Goal: Task Accomplishment & Management: Manage account settings

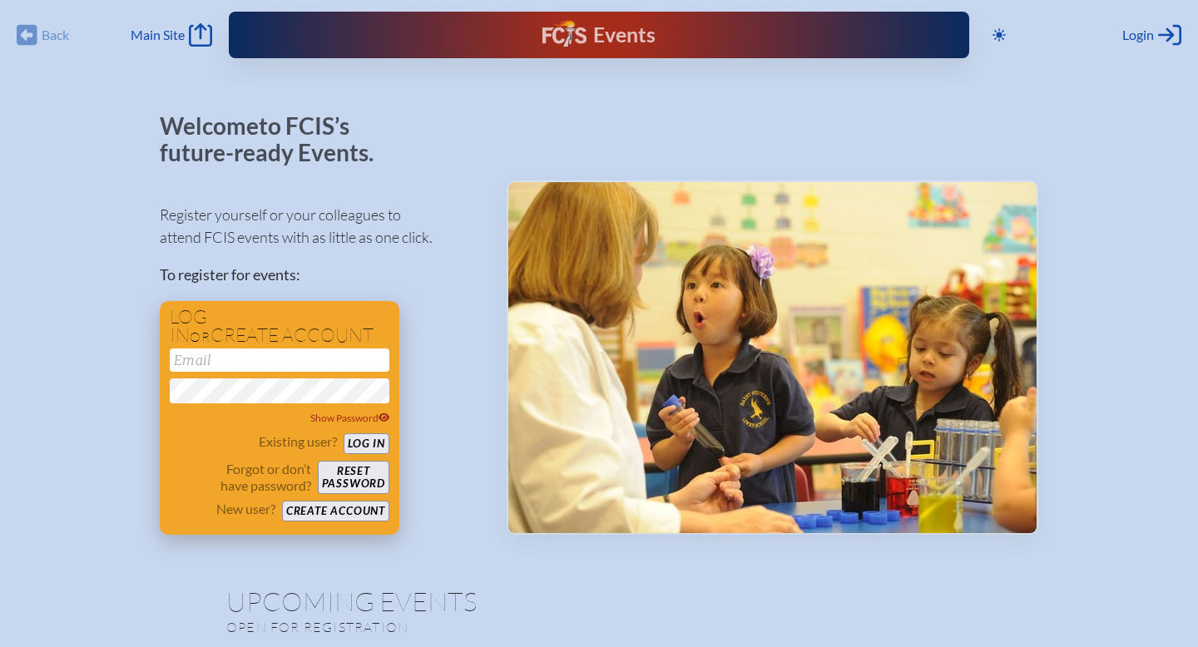
type input "[EMAIL_ADDRESS][DOMAIN_NAME]"
click at [368, 438] on button "Log in" at bounding box center [366, 443] width 46 height 21
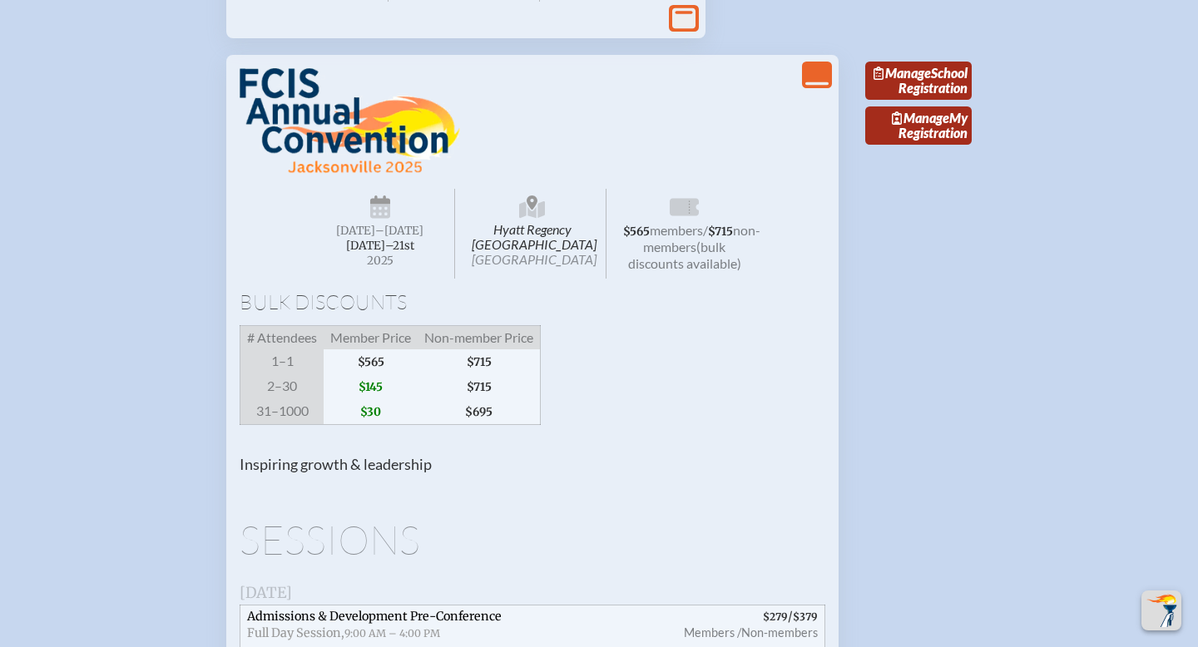
scroll to position [1499, 0]
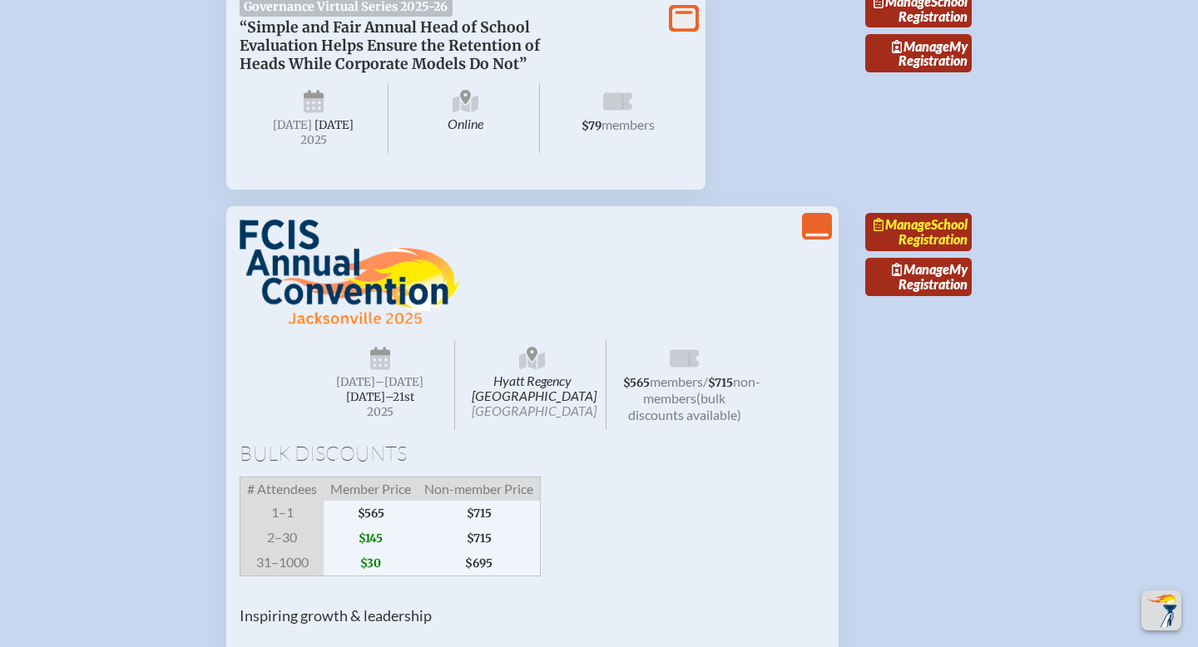
click at [956, 251] on link "Manage School Registration" at bounding box center [918, 232] width 106 height 38
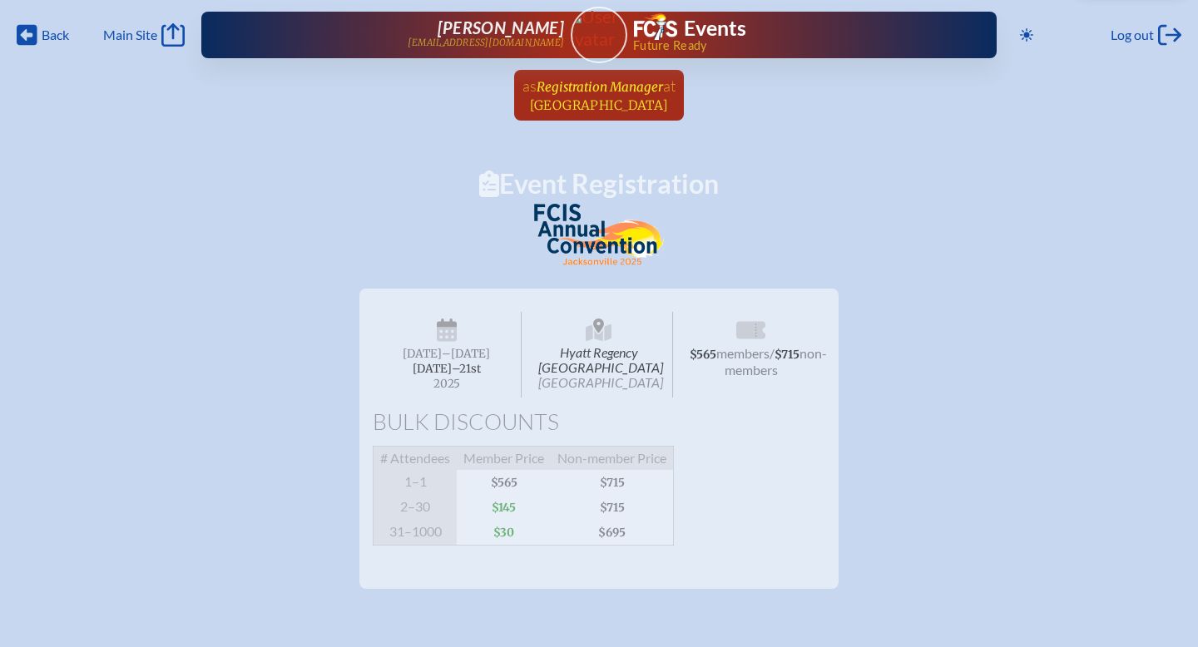
click at [613, 83] on span "Registration Manager" at bounding box center [599, 87] width 126 height 16
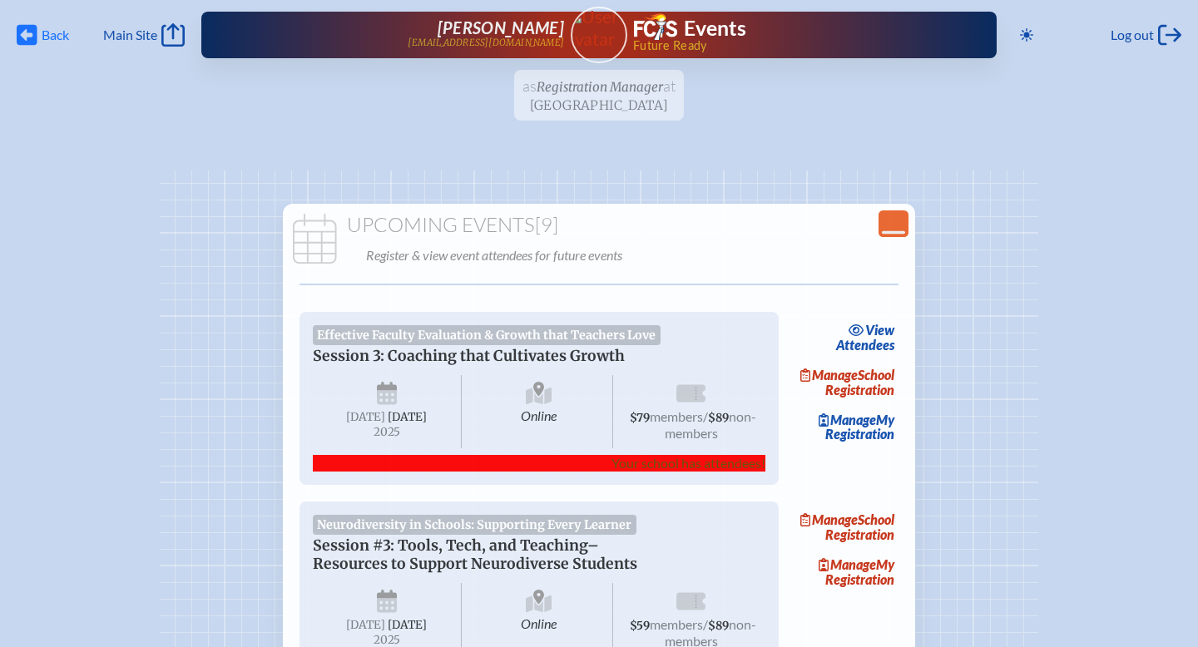
click at [62, 32] on span "Back" at bounding box center [55, 35] width 27 height 17
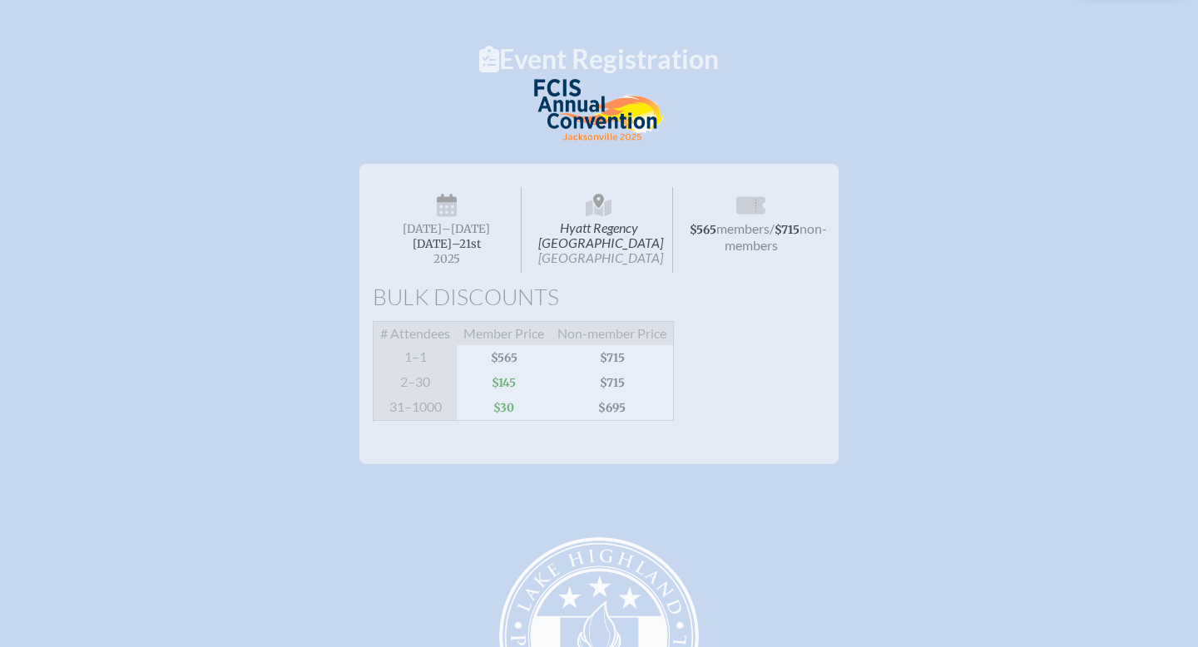
scroll to position [126, 0]
click at [610, 253] on span "Hyatt Regency [GEOGRAPHIC_DATA] [GEOGRAPHIC_DATA]" at bounding box center [599, 228] width 149 height 86
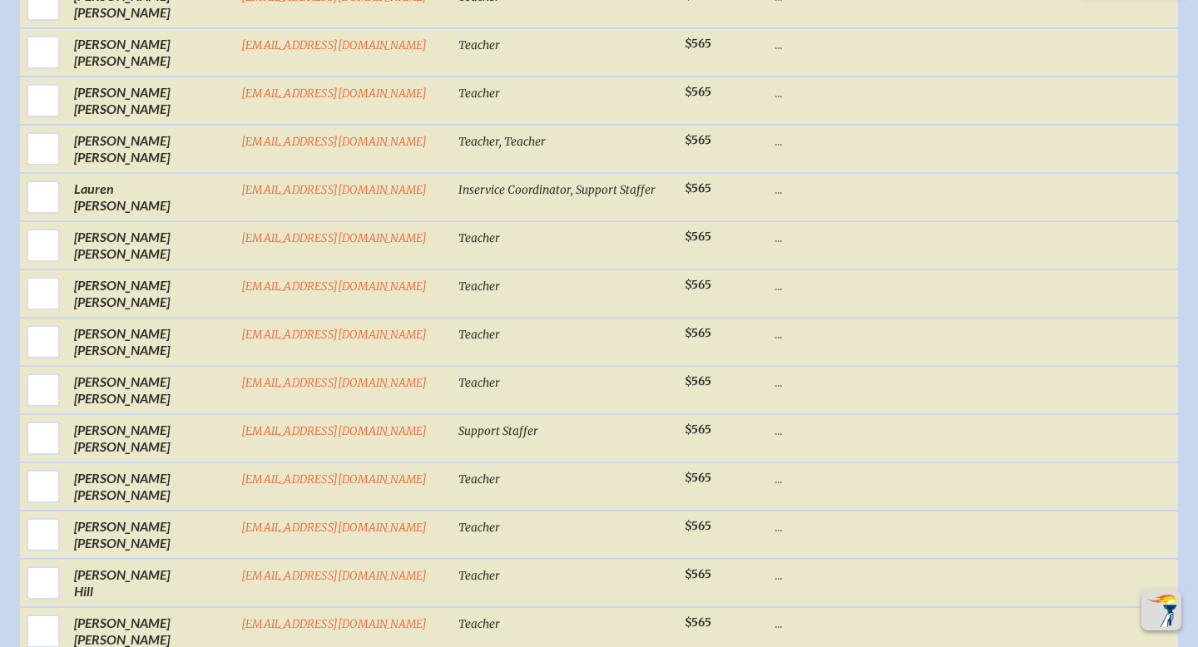
scroll to position [4945, 0]
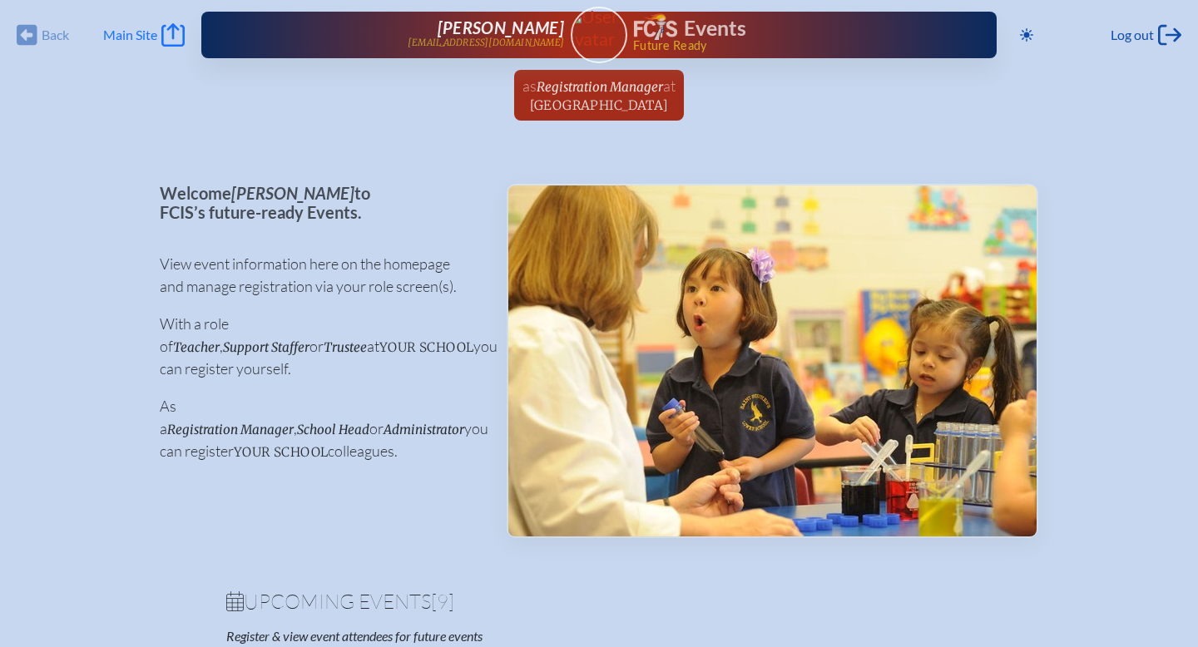
click at [166, 28] on icon at bounding box center [172, 34] width 23 height 23
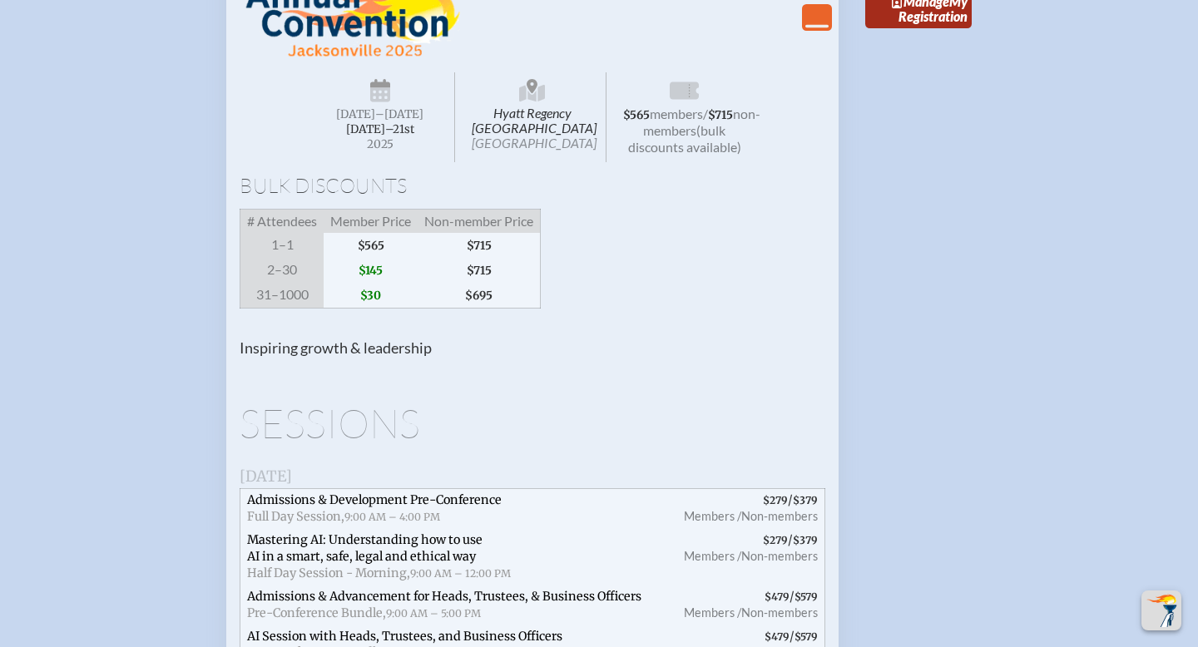
scroll to position [1658, 0]
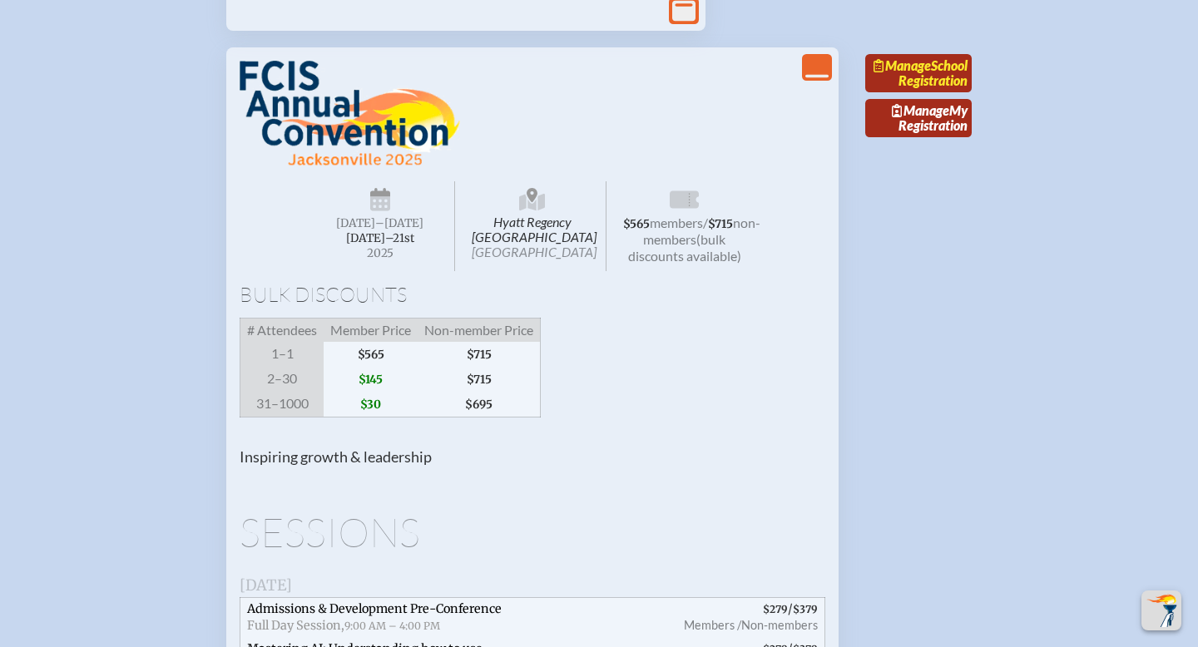
click at [927, 92] on link "Manage School Registration" at bounding box center [918, 73] width 106 height 38
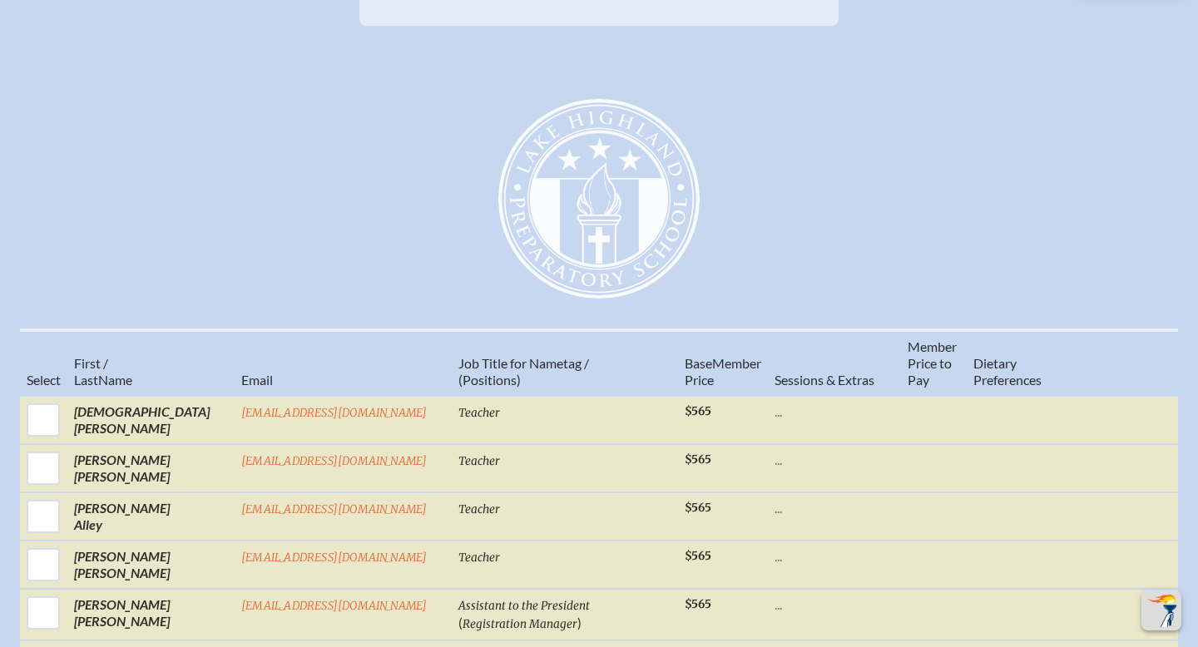
scroll to position [564, 0]
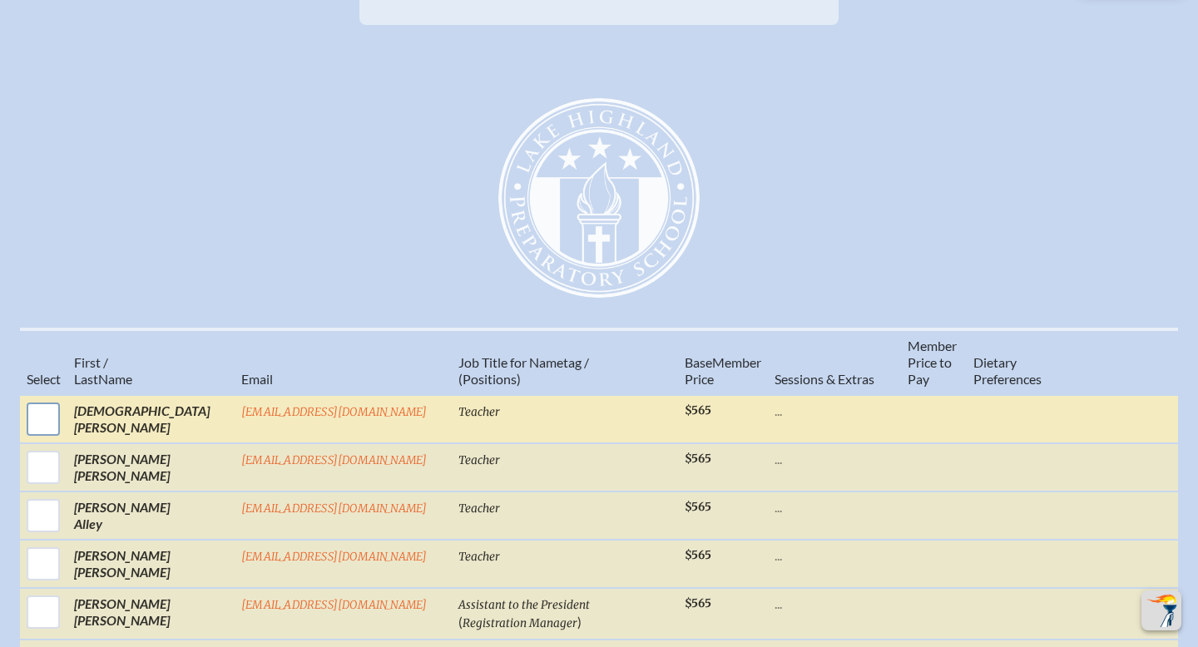
click at [63, 413] on input "checkbox" at bounding box center [43, 419] width 42 height 42
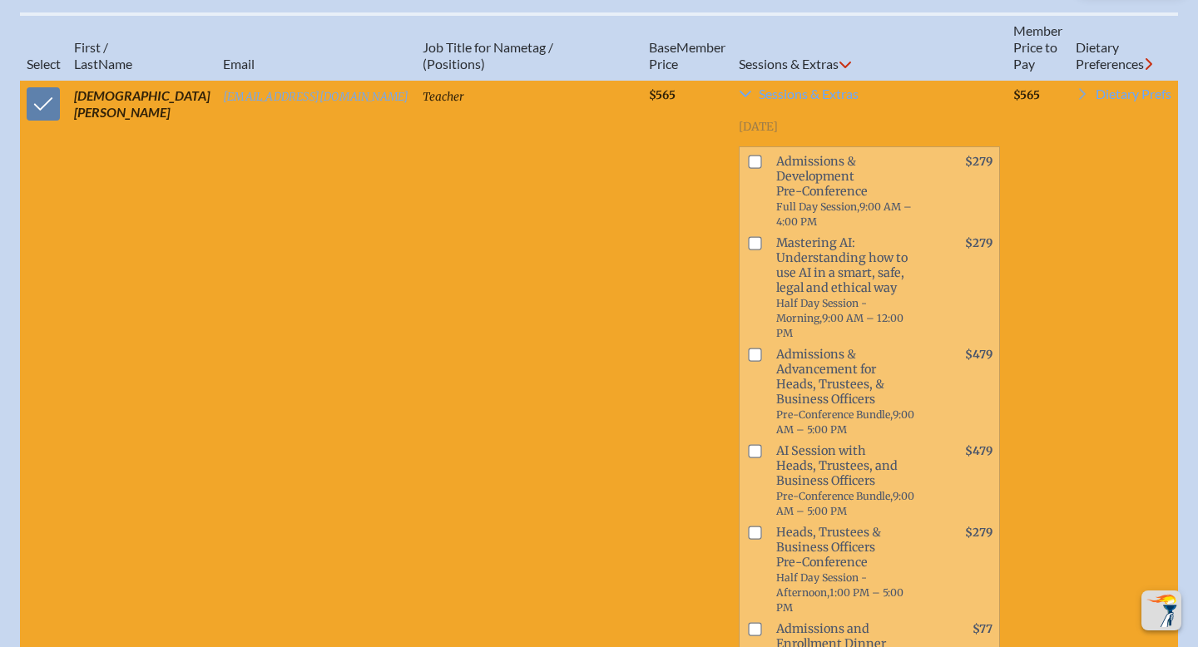
scroll to position [534, 0]
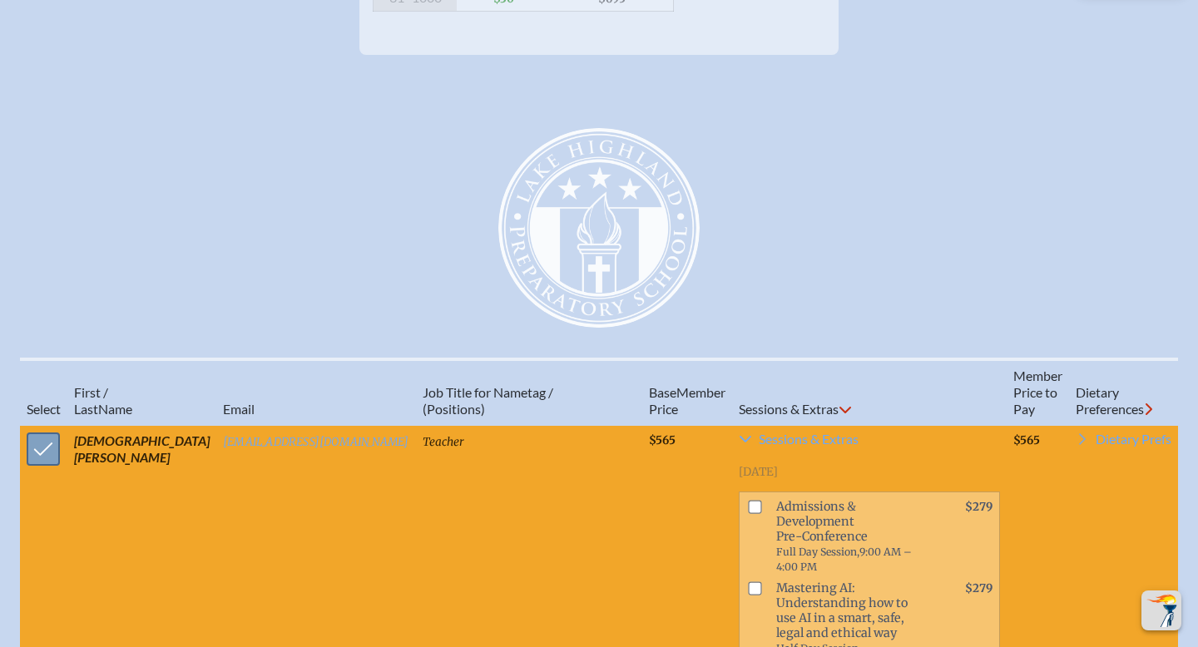
click at [47, 458] on input "checkbox" at bounding box center [43, 449] width 42 height 42
checkbox input "false"
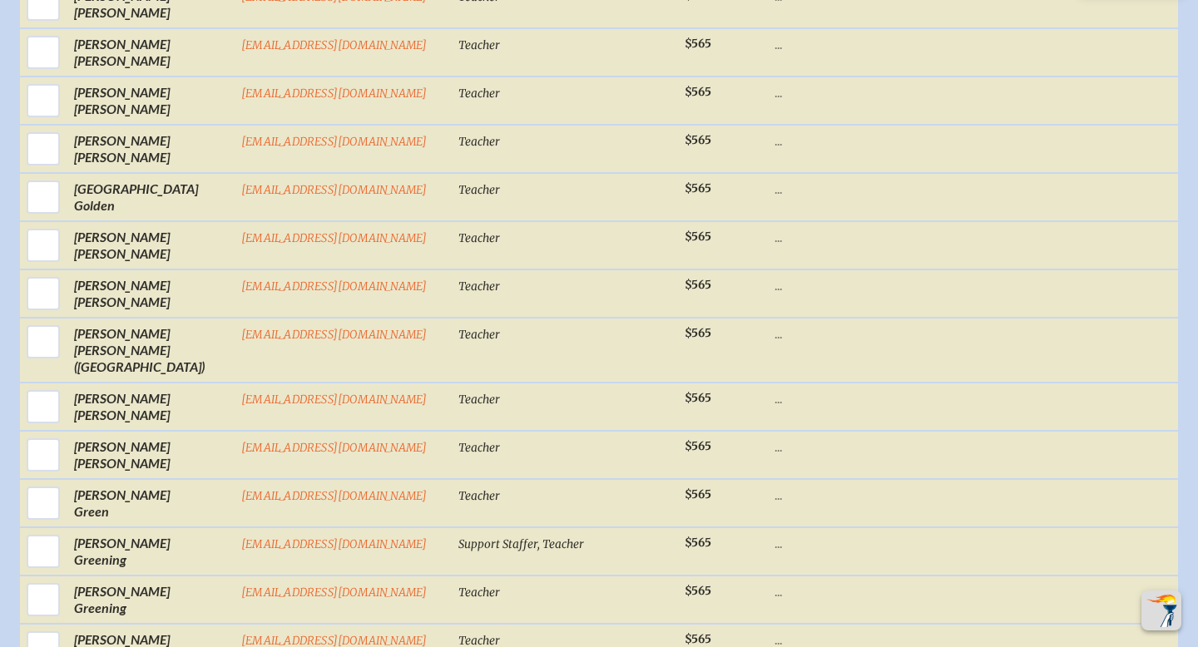
scroll to position [4237, 0]
